Goal: Check status: Check status

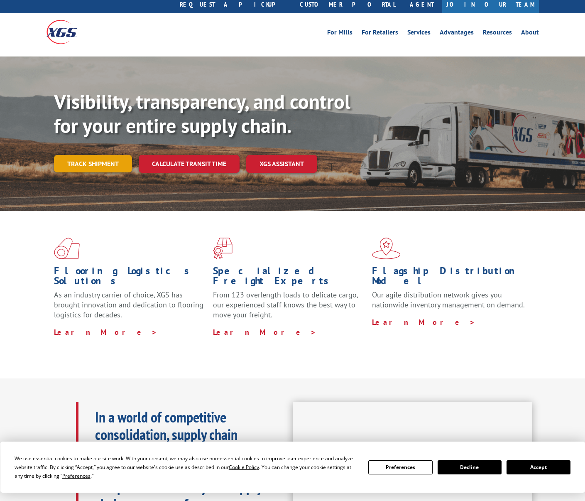
scroll to position [28, 0]
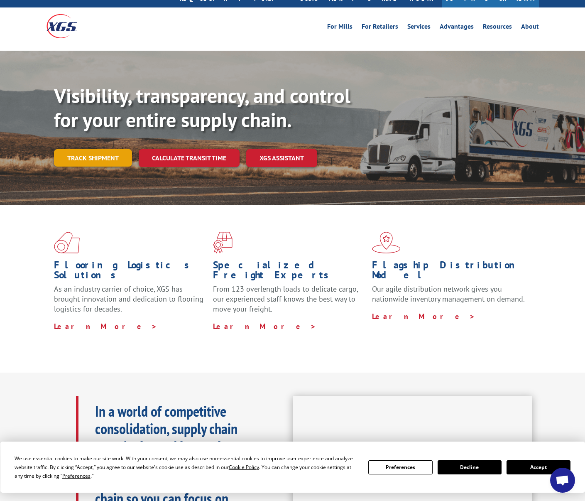
click at [106, 149] on link "Track shipment" at bounding box center [93, 157] width 78 height 17
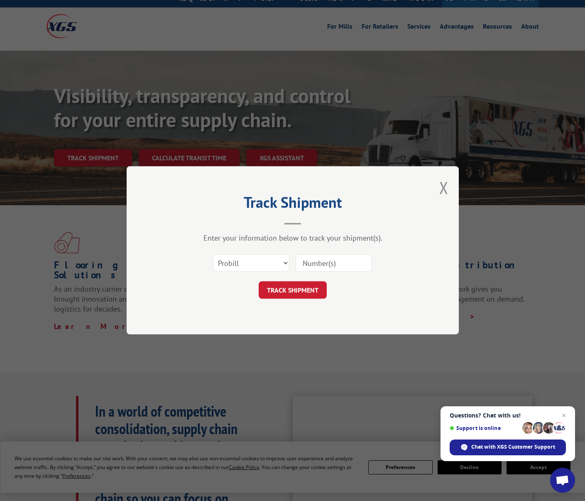
click at [335, 263] on input at bounding box center [334, 263] width 76 height 17
paste input "17592115"
type input "17592115"
click at [306, 291] on button "TRACK SHIPMENT" at bounding box center [293, 290] width 68 height 17
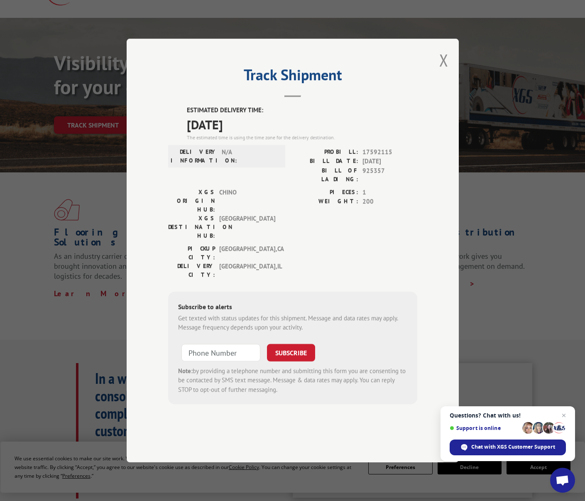
scroll to position [61, 0]
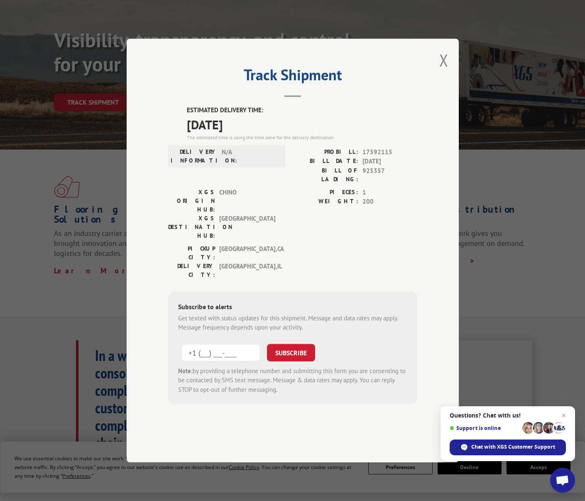
click at [218, 344] on input "+1 (___) ___-____" at bounding box center [220, 352] width 79 height 17
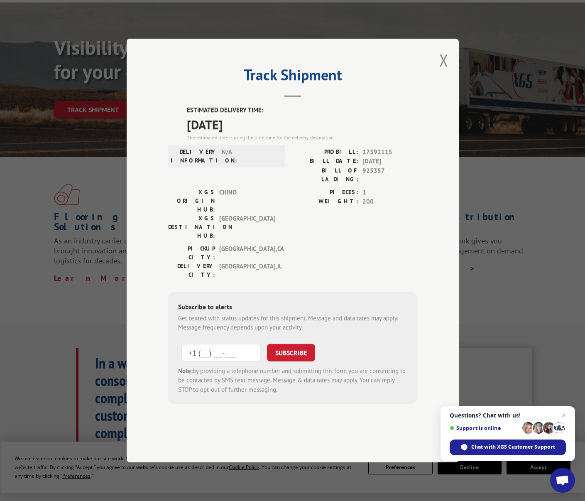
scroll to position [75, 0]
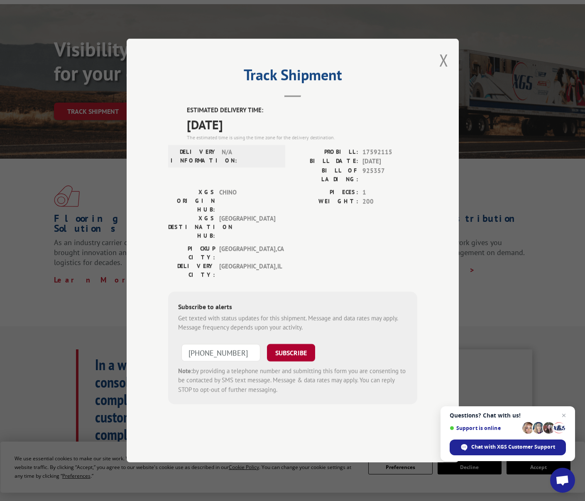
type input "[PHONE_NUMBER]"
click at [286, 344] on button "SUBSCRIBE" at bounding box center [291, 352] width 48 height 17
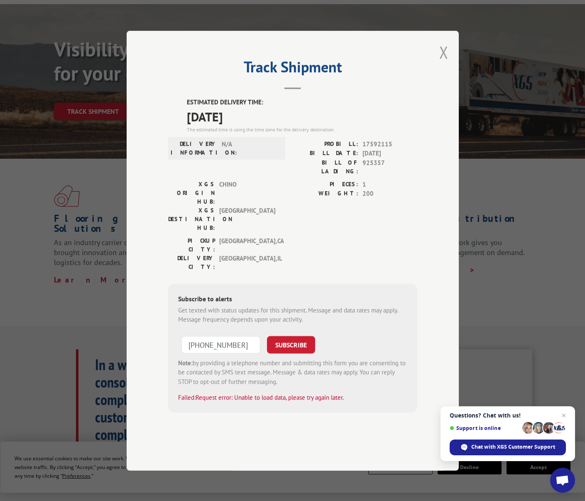
click at [444, 63] on button "Close modal" at bounding box center [443, 52] width 9 height 22
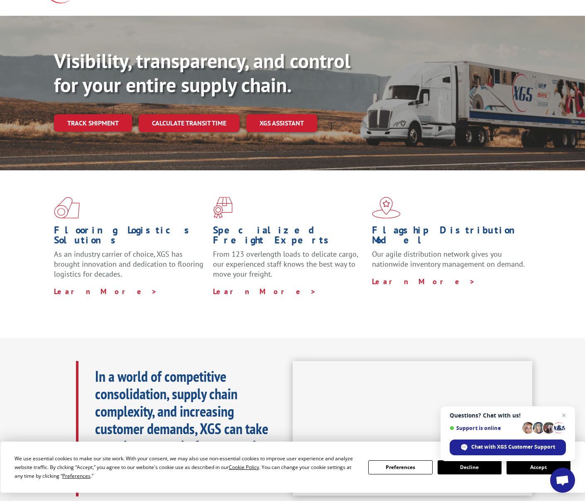
scroll to position [61, 0]
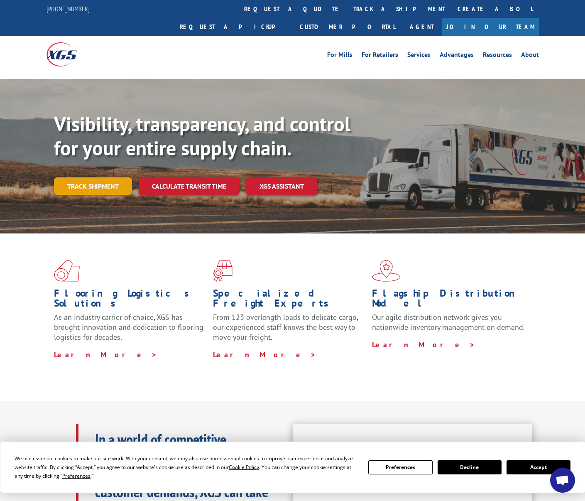
click at [102, 177] on link "Track shipment" at bounding box center [93, 185] width 78 height 17
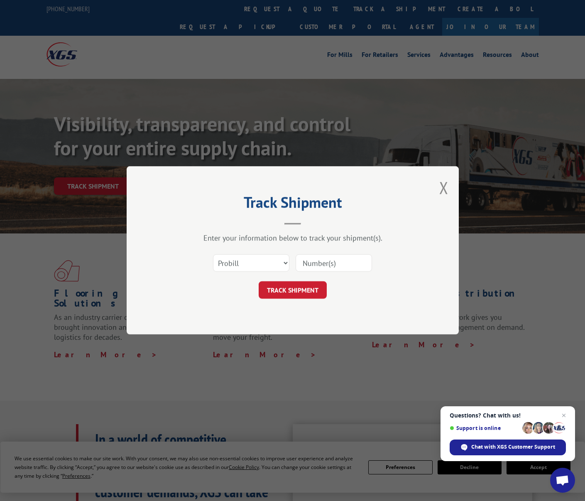
click at [314, 260] on input at bounding box center [334, 263] width 76 height 17
type input "17592115"
click at [308, 287] on button "TRACK SHIPMENT" at bounding box center [293, 290] width 68 height 17
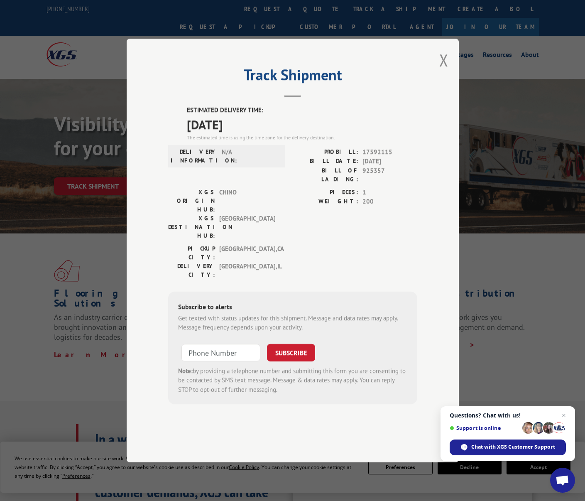
scroll to position [6, 0]
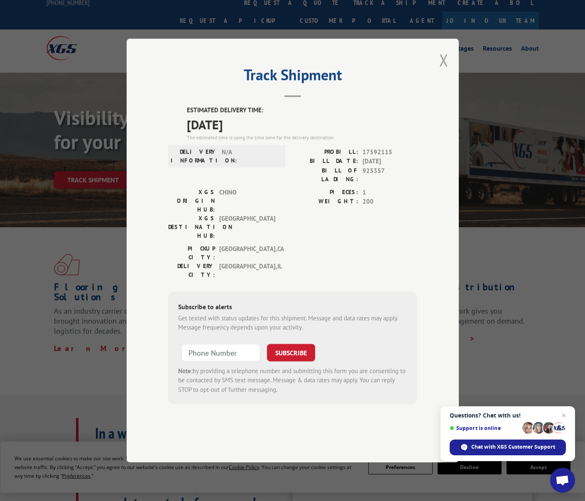
click at [442, 71] on button "Close modal" at bounding box center [443, 60] width 9 height 22
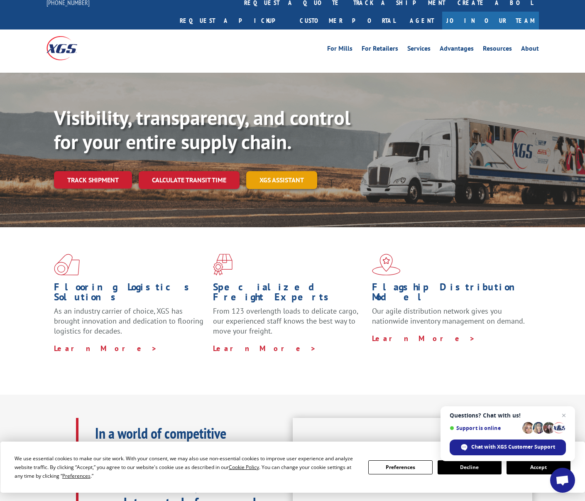
scroll to position [0, 0]
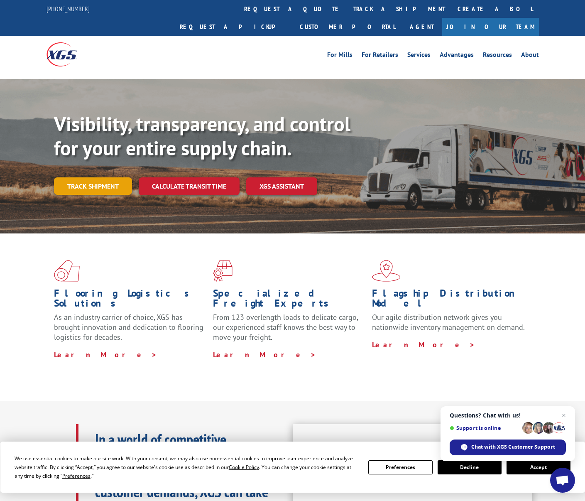
click at [100, 177] on link "Track shipment" at bounding box center [93, 185] width 78 height 17
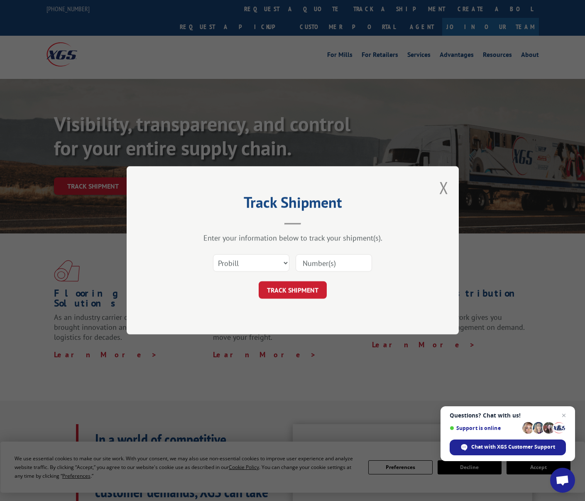
click at [328, 266] on input at bounding box center [334, 263] width 76 height 17
type input "17592115"
click at [288, 295] on button "TRACK SHIPMENT" at bounding box center [293, 290] width 68 height 17
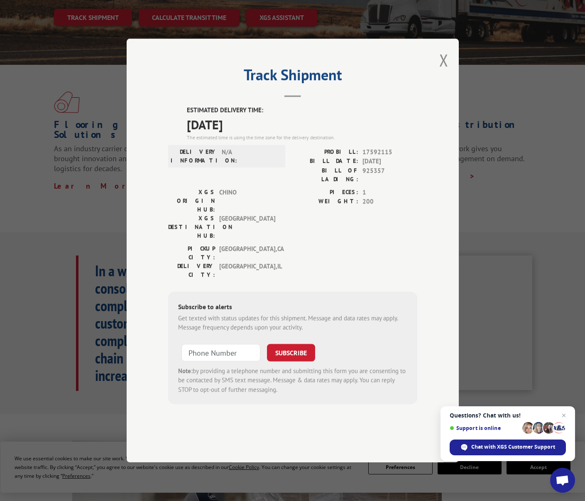
scroll to position [169, 0]
